Goal: Task Accomplishment & Management: Manage account settings

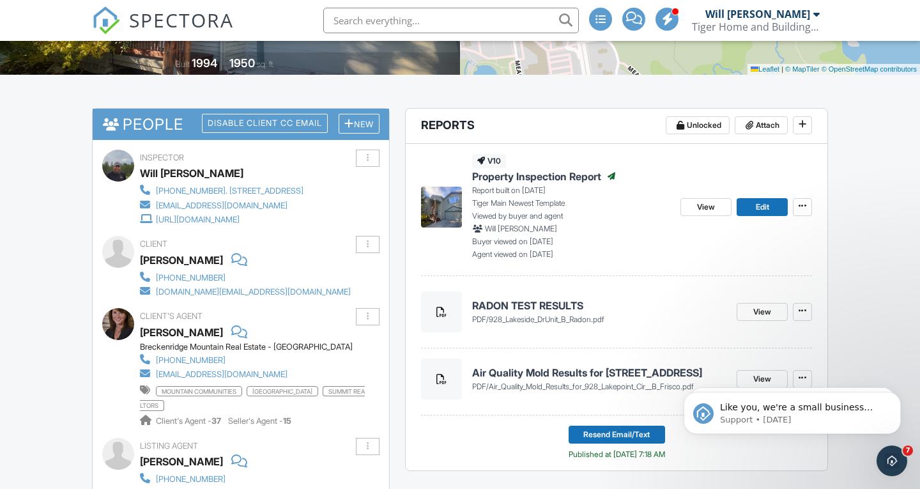
click at [507, 175] on span "Property Inspection Report" at bounding box center [536, 176] width 129 height 14
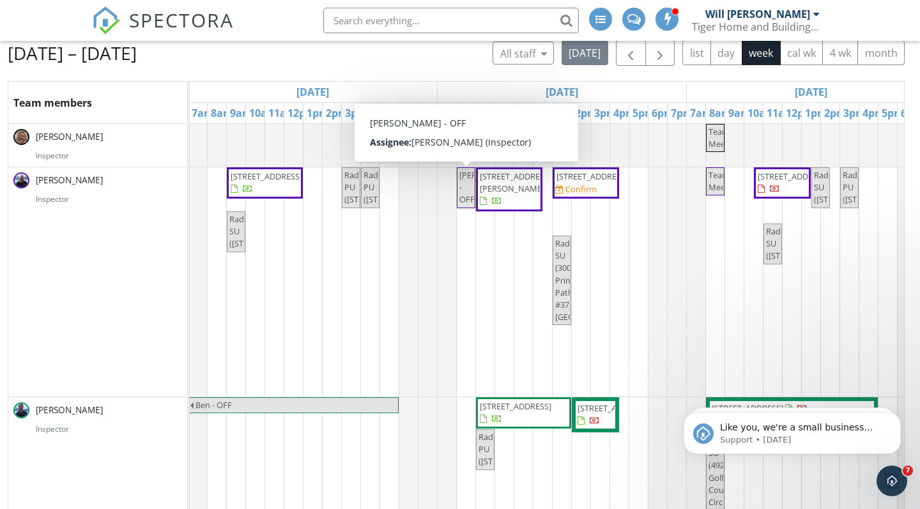
scroll to position [127, 0]
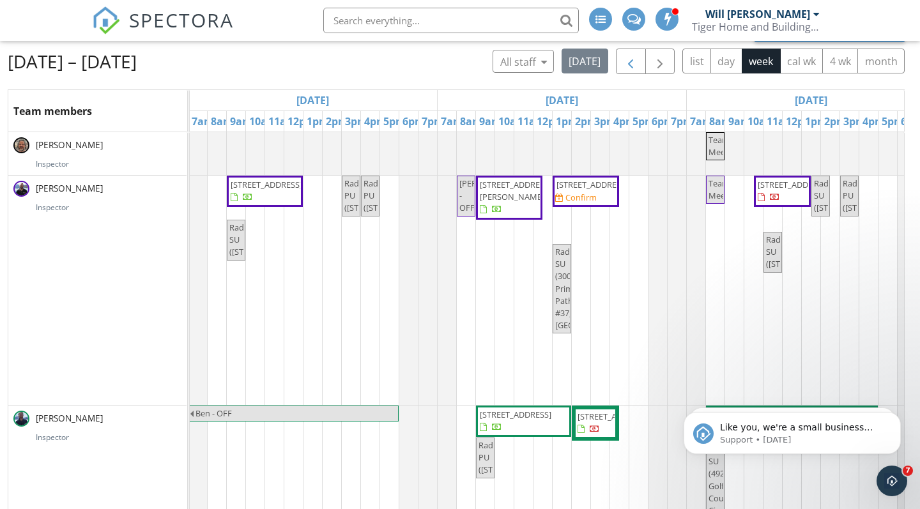
click at [628, 63] on span "button" at bounding box center [630, 61] width 15 height 15
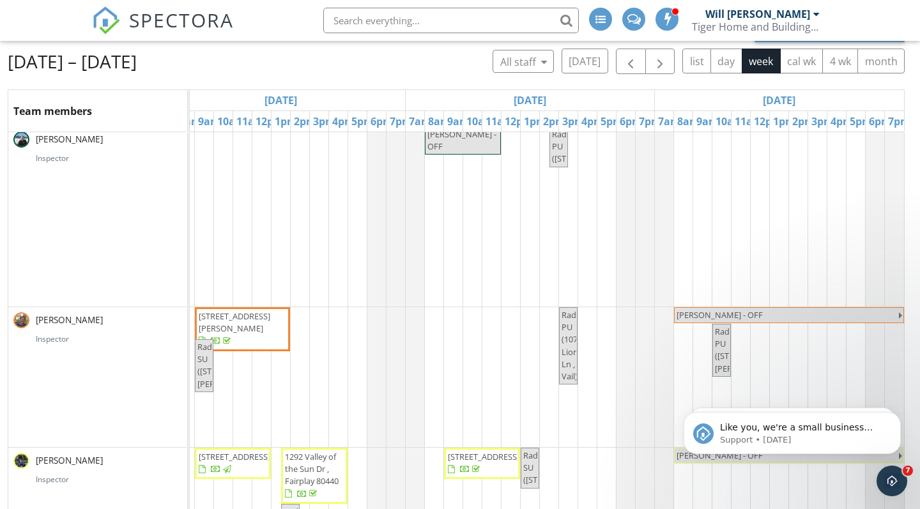
scroll to position [488, 1030]
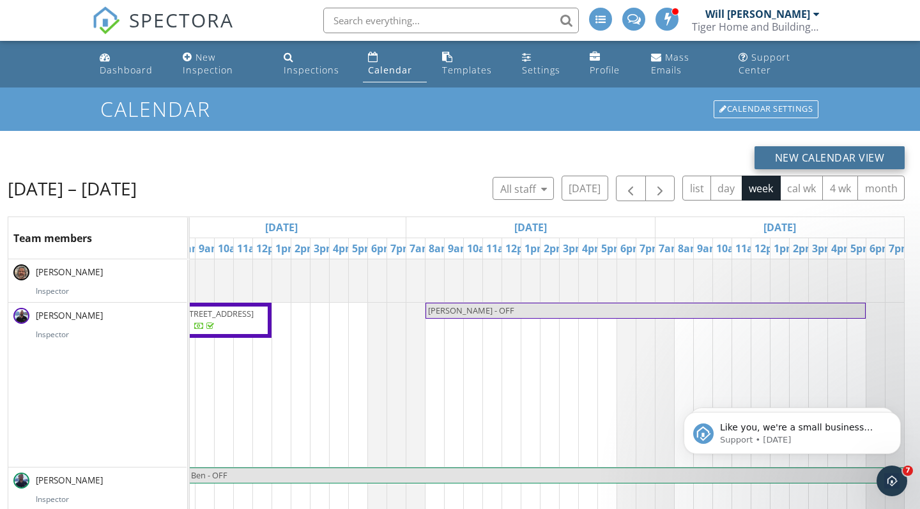
click at [786, 153] on button "New Calendar View" at bounding box center [830, 157] width 151 height 23
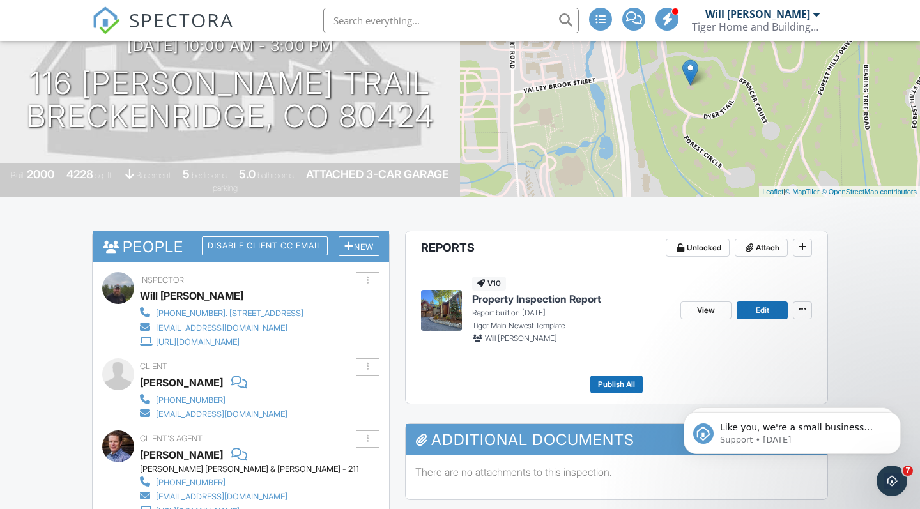
scroll to position [234, 0]
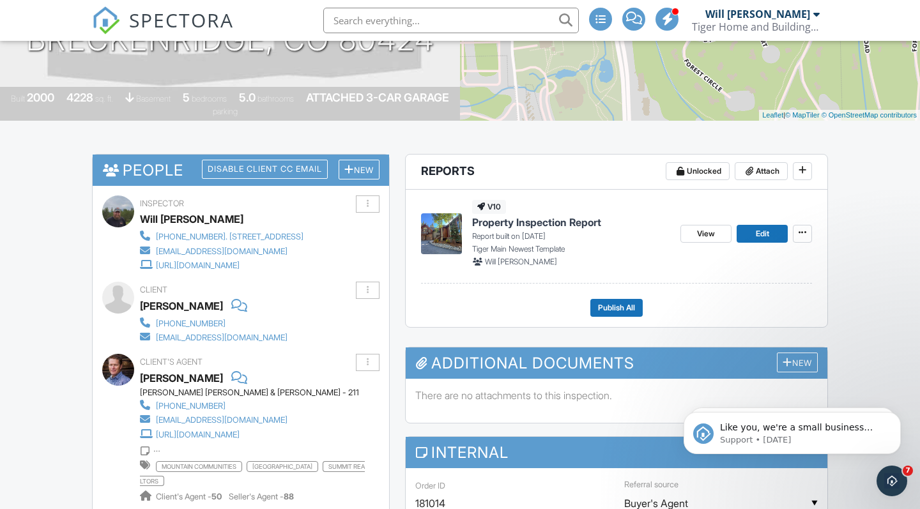
click at [571, 219] on span "Property Inspection Report" at bounding box center [536, 222] width 129 height 14
